Goal: Information Seeking & Learning: Learn about a topic

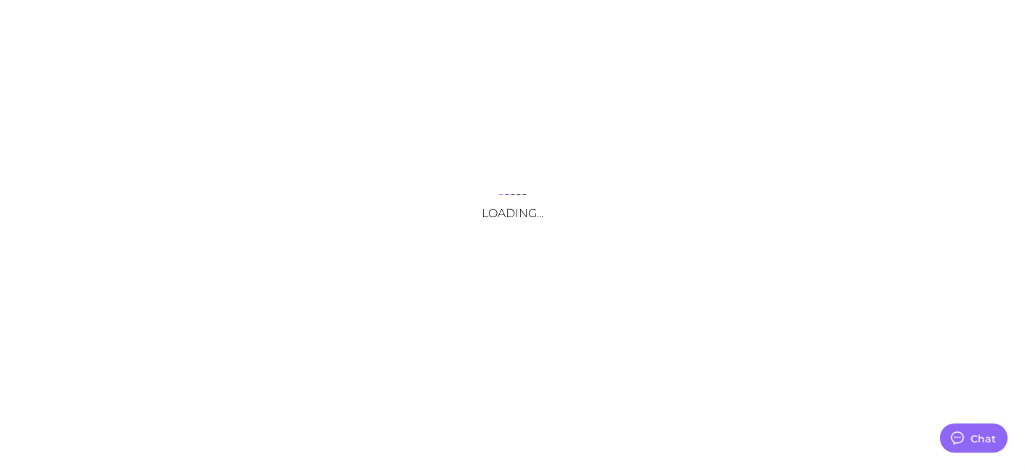
click at [269, 27] on div "Loading..." at bounding box center [512, 235] width 1025 height 470
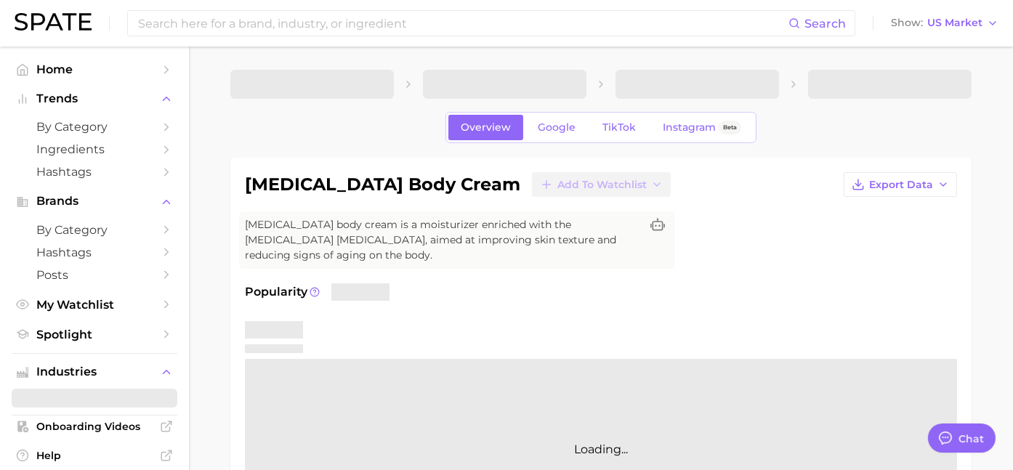
type textarea "x"
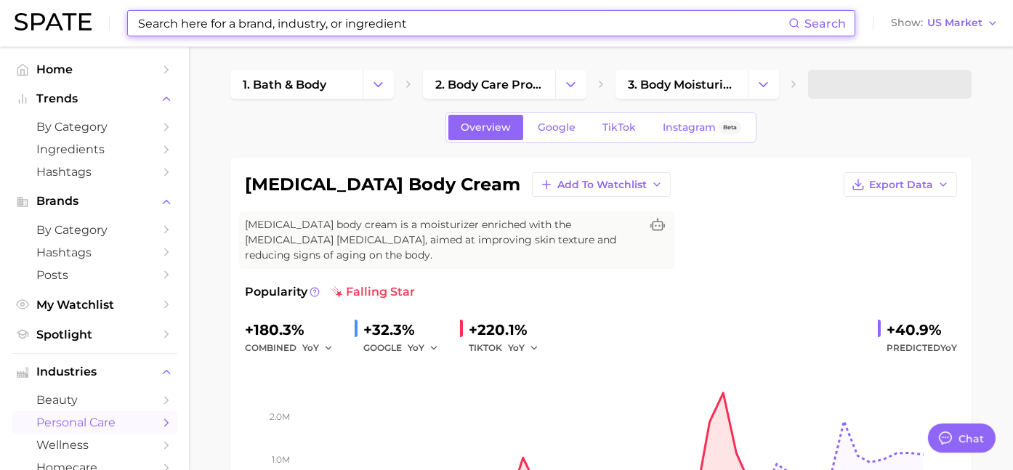
click at [247, 20] on input at bounding box center [463, 23] width 652 height 25
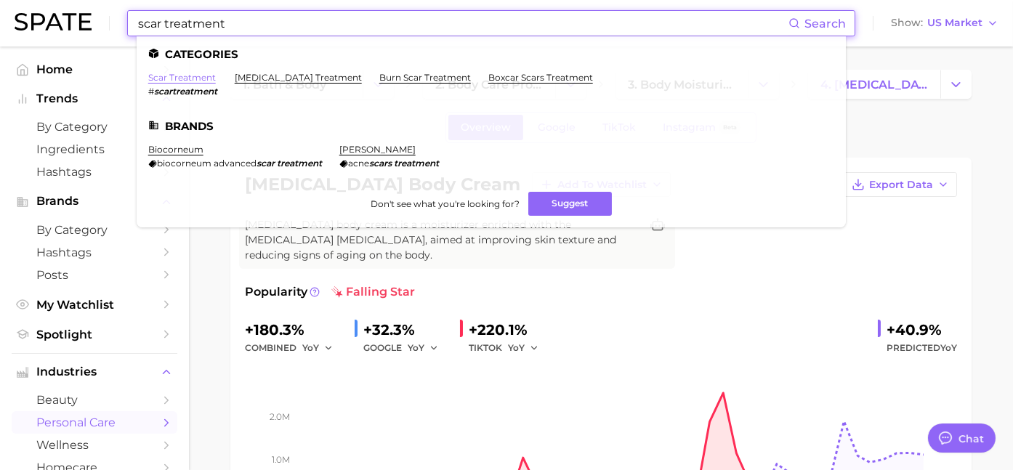
click at [189, 78] on link "scar treatment" at bounding box center [182, 77] width 68 height 11
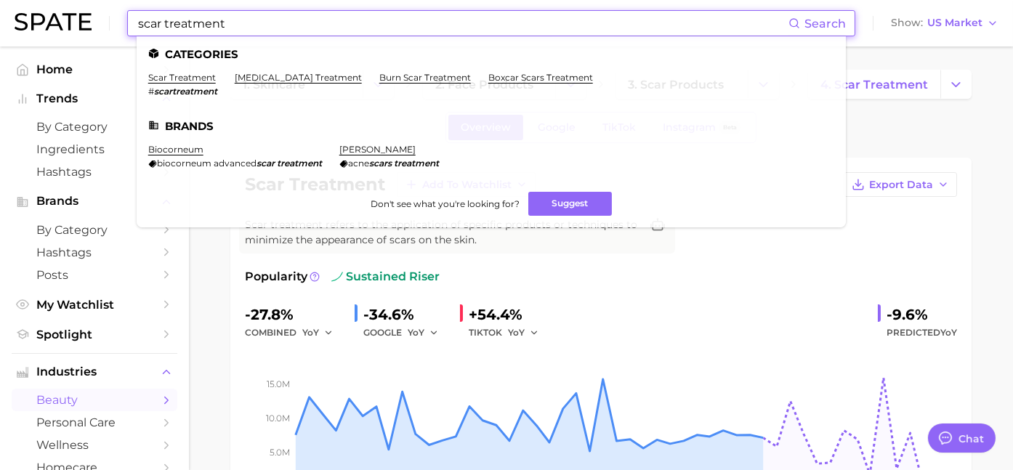
click at [226, 20] on input "scar treatment" at bounding box center [463, 23] width 652 height 25
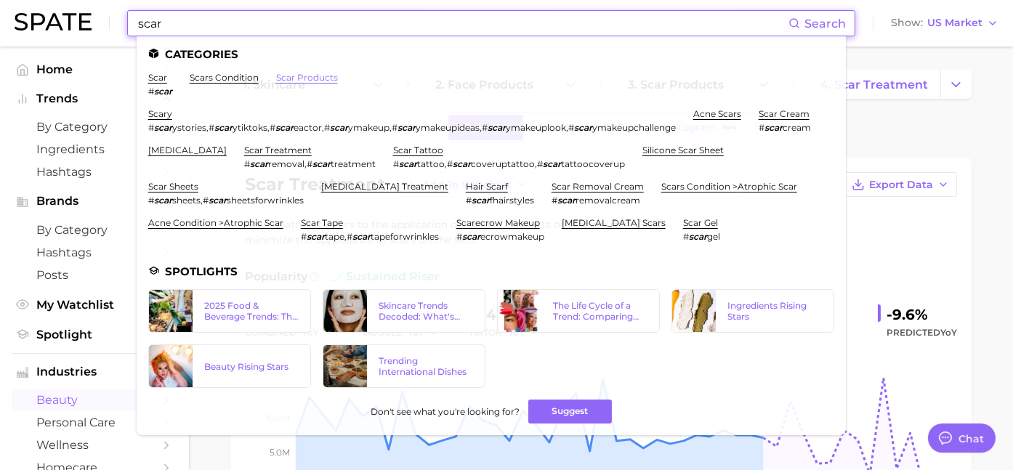
type input "scar"
click at [303, 76] on link "scar products" at bounding box center [307, 77] width 62 height 11
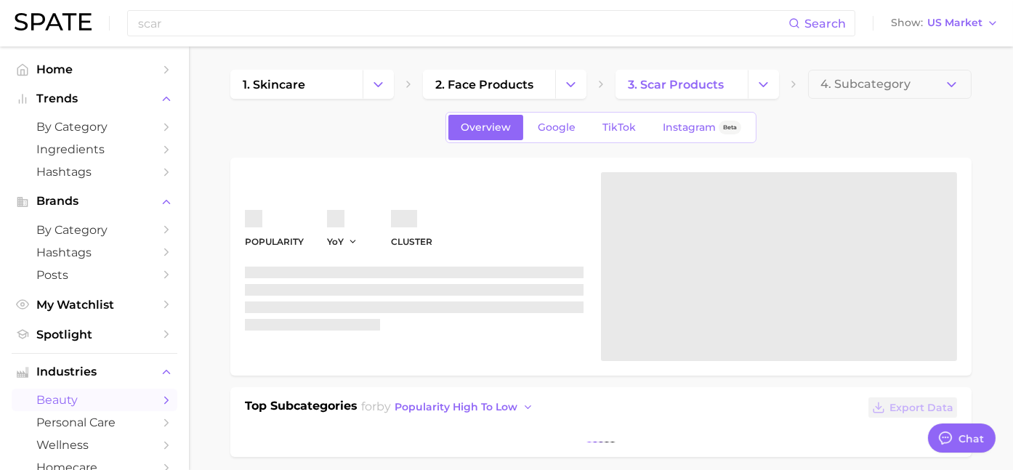
type textarea "x"
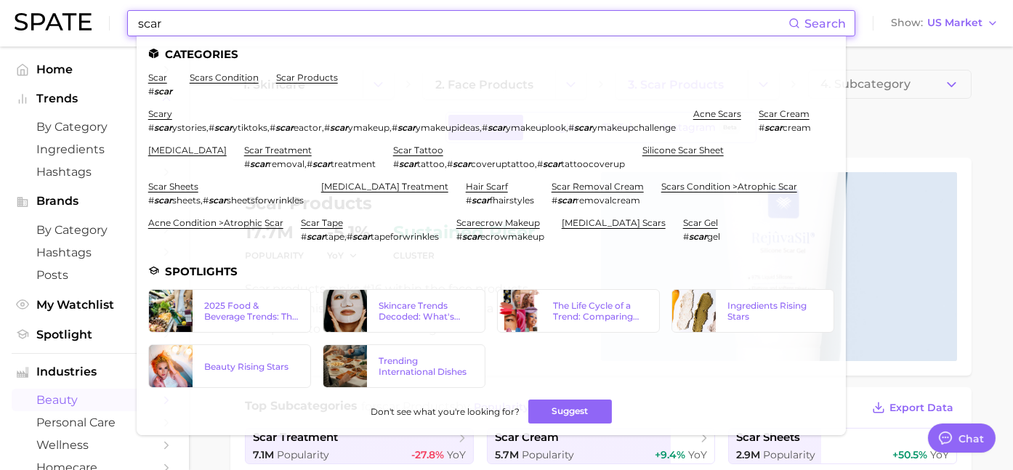
drag, startPoint x: 186, startPoint y: 22, endPoint x: 63, endPoint y: 20, distance: 122.8
click at [63, 20] on div "scar Search Categories scar # scar scars condition scar products scary # scar y…" at bounding box center [507, 23] width 984 height 47
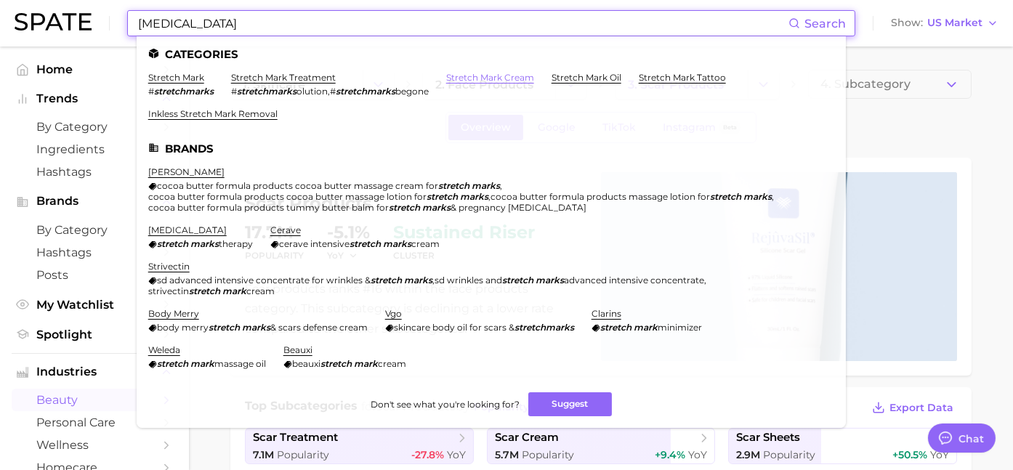
type input "[MEDICAL_DATA]"
click at [488, 78] on link "stretch mark cream" at bounding box center [490, 77] width 88 height 11
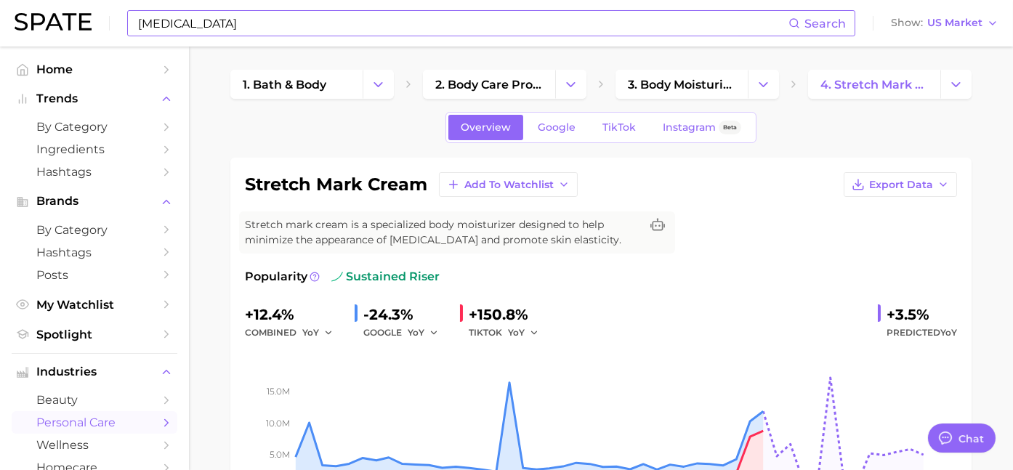
click at [247, 20] on input "[MEDICAL_DATA]" at bounding box center [463, 23] width 652 height 25
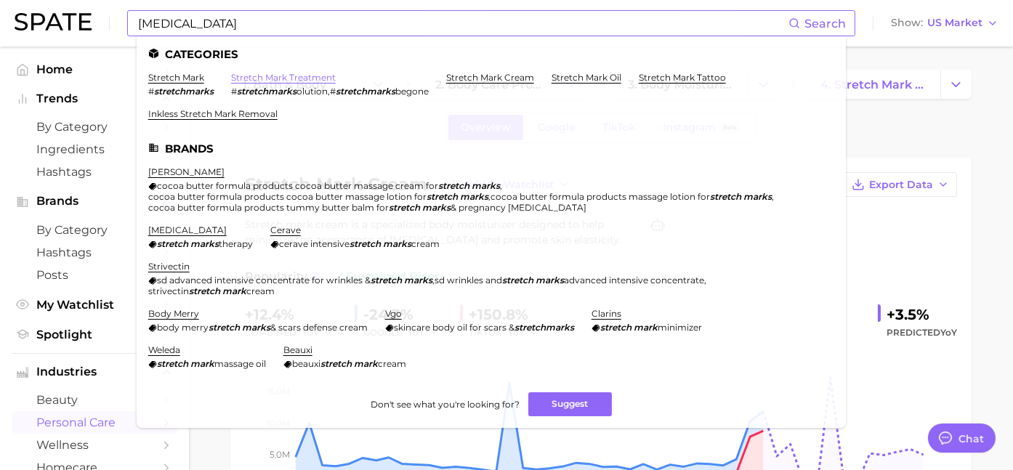
click at [265, 78] on link "stretch mark treatment" at bounding box center [283, 77] width 105 height 11
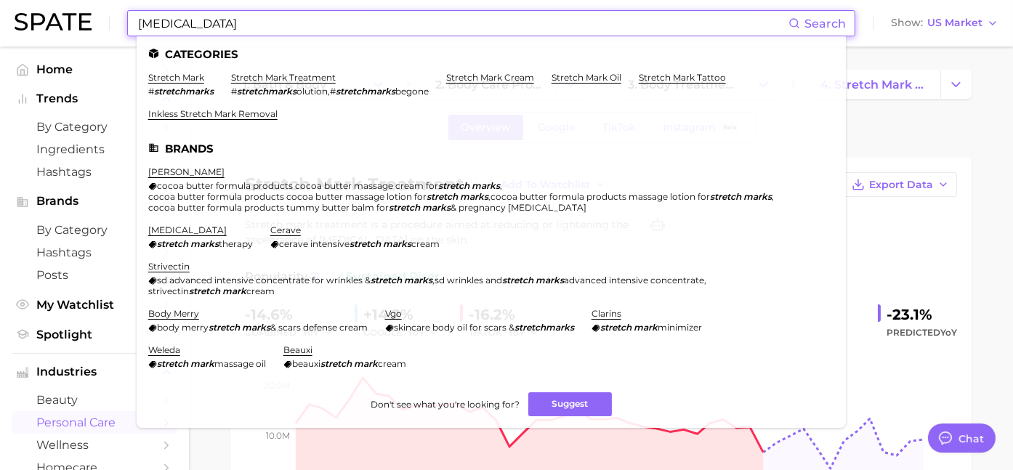
click at [248, 30] on input "[MEDICAL_DATA]" at bounding box center [463, 23] width 652 height 25
click at [197, 81] on link "stretch mark" at bounding box center [176, 77] width 56 height 11
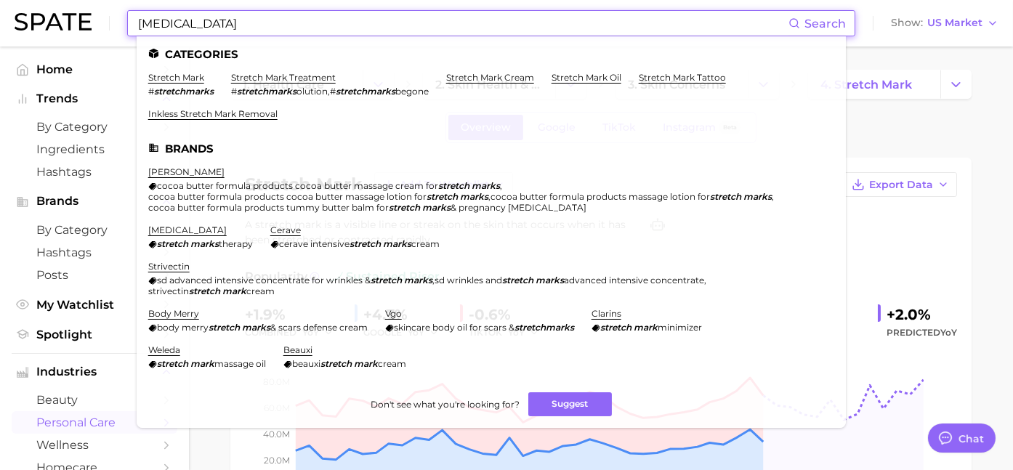
drag, startPoint x: 223, startPoint y: 20, endPoint x: 136, endPoint y: 17, distance: 87.2
click at [118, 32] on div "[MEDICAL_DATA] Search Categories stretch mark # stretchmarks stretch mark treat…" at bounding box center [507, 23] width 984 height 47
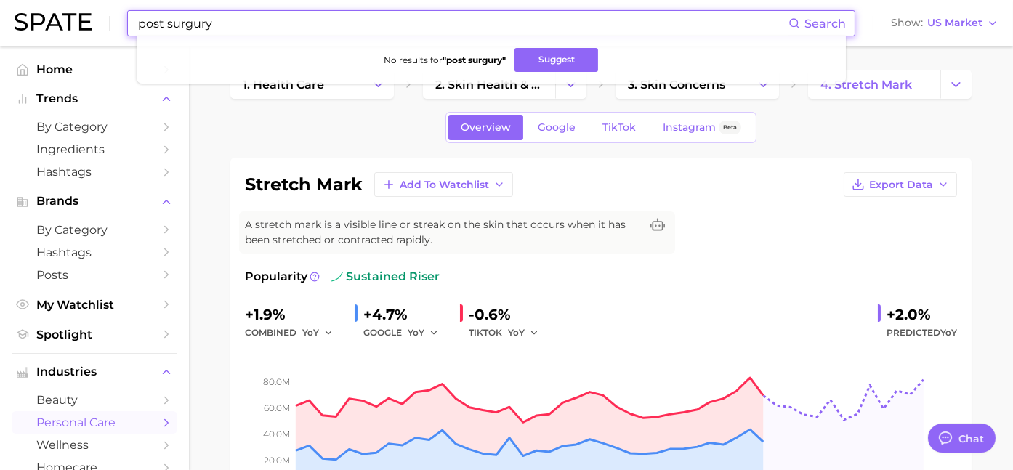
click at [169, 19] on input "post surgury" at bounding box center [463, 23] width 652 height 25
type input "postsurgury"
